Goal: Task Accomplishment & Management: Use online tool/utility

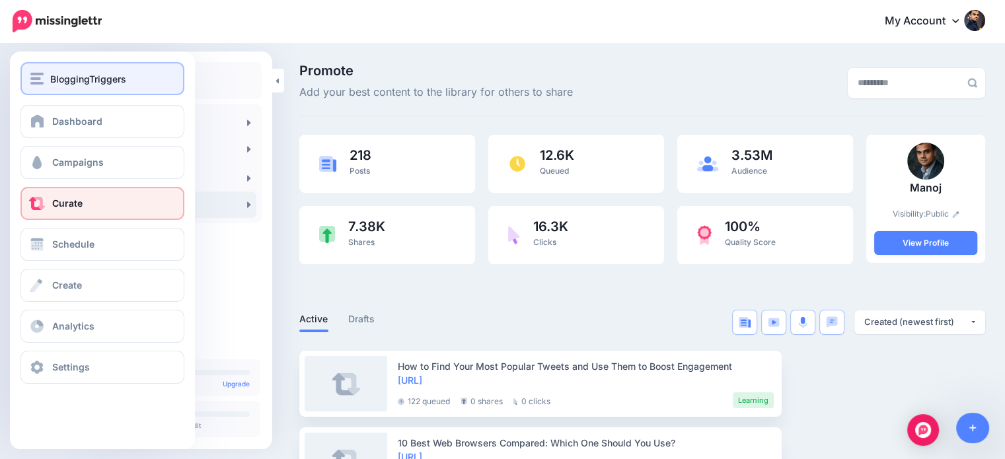
click at [100, 75] on span "BloggingTriggers" at bounding box center [88, 78] width 76 height 15
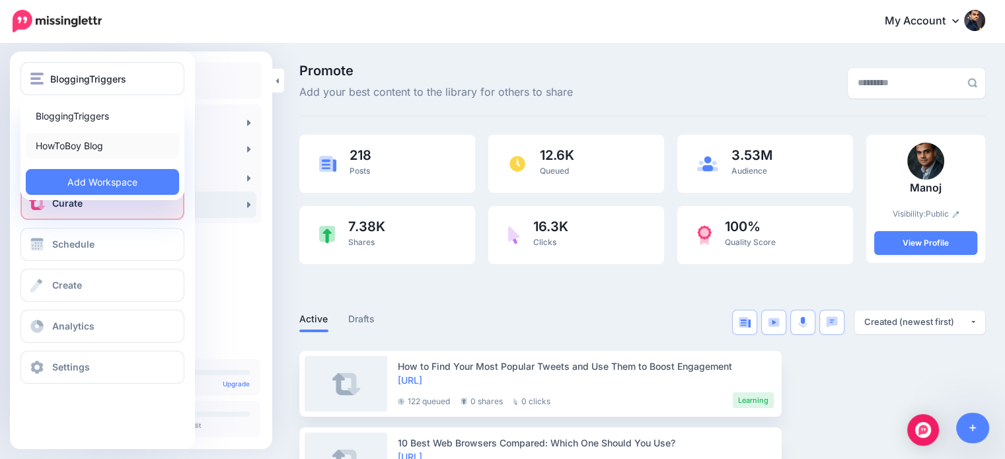
click at [95, 149] on link "HowToBoy Blog" at bounding box center [102, 146] width 153 height 26
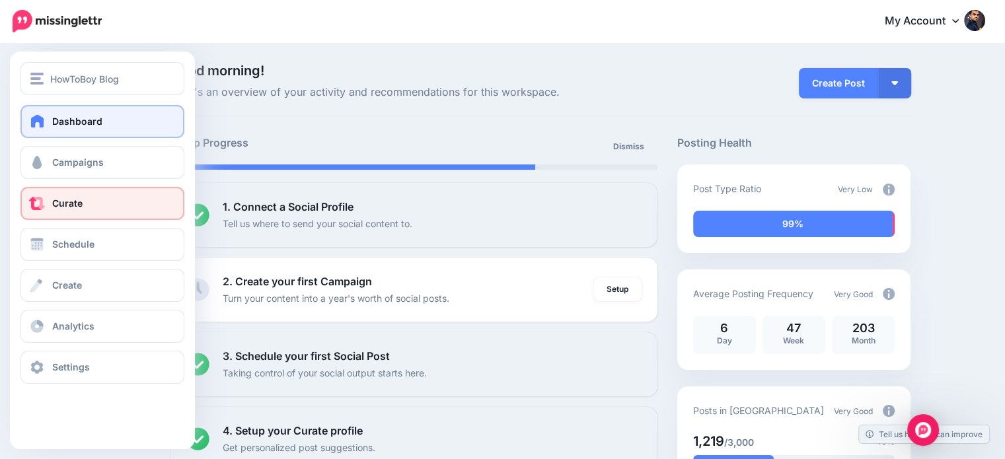
click at [59, 202] on span "Curate" at bounding box center [67, 203] width 30 height 11
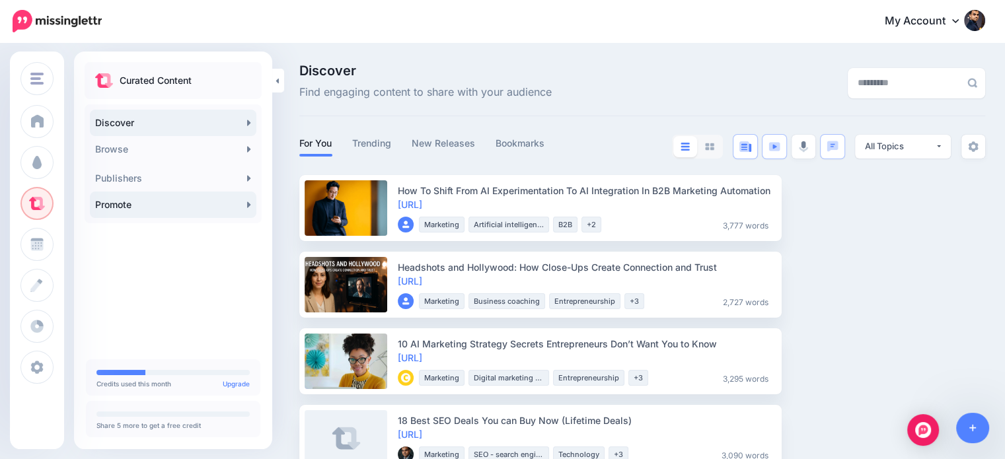
click at [211, 198] on link "Promote" at bounding box center [173, 205] width 167 height 26
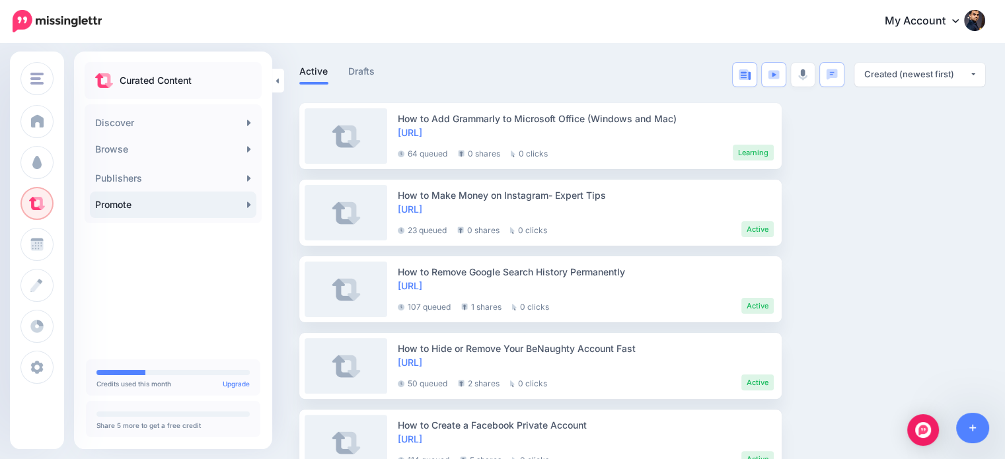
scroll to position [256, 0]
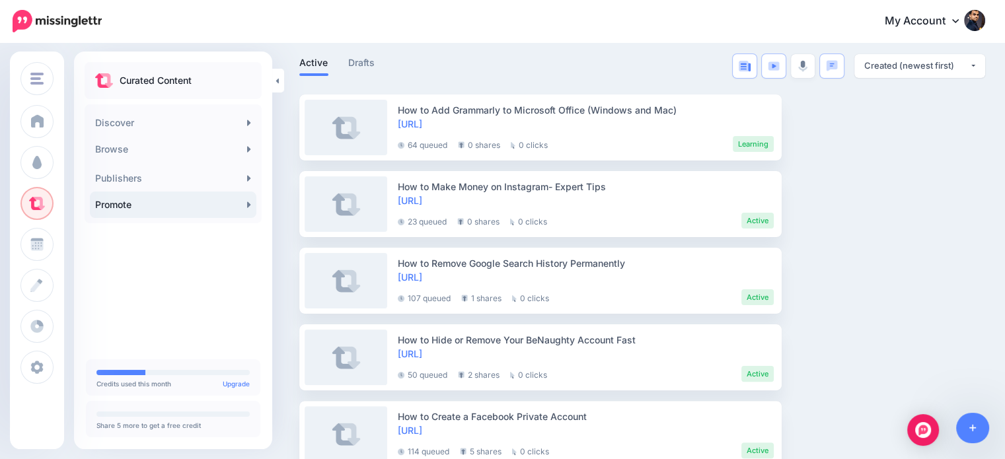
drag, startPoint x: 1014, startPoint y: 73, endPoint x: 1012, endPoint y: 122, distance: 49.6
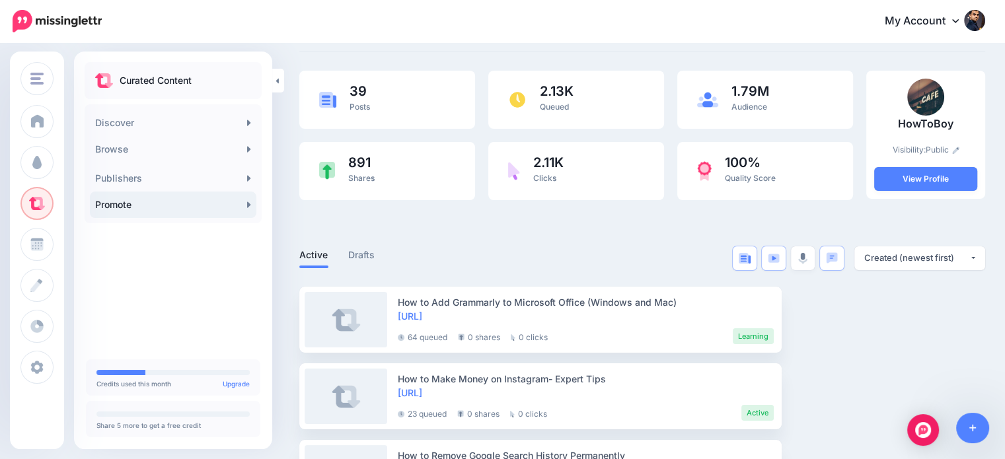
scroll to position [0, 0]
